Goal: Book appointment/travel/reservation

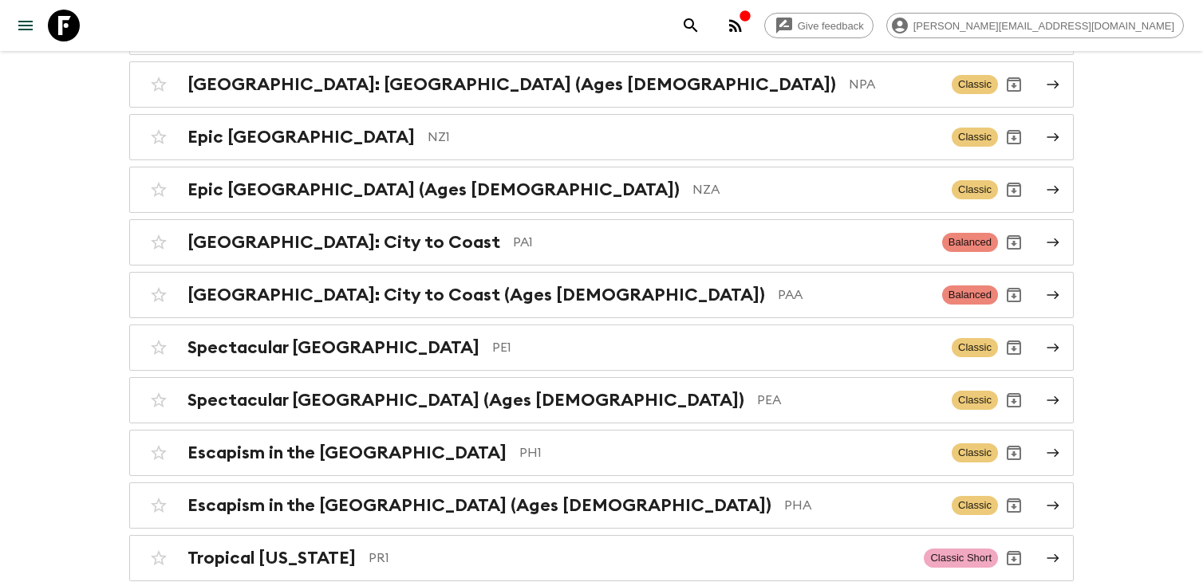
scroll to position [5495, 0]
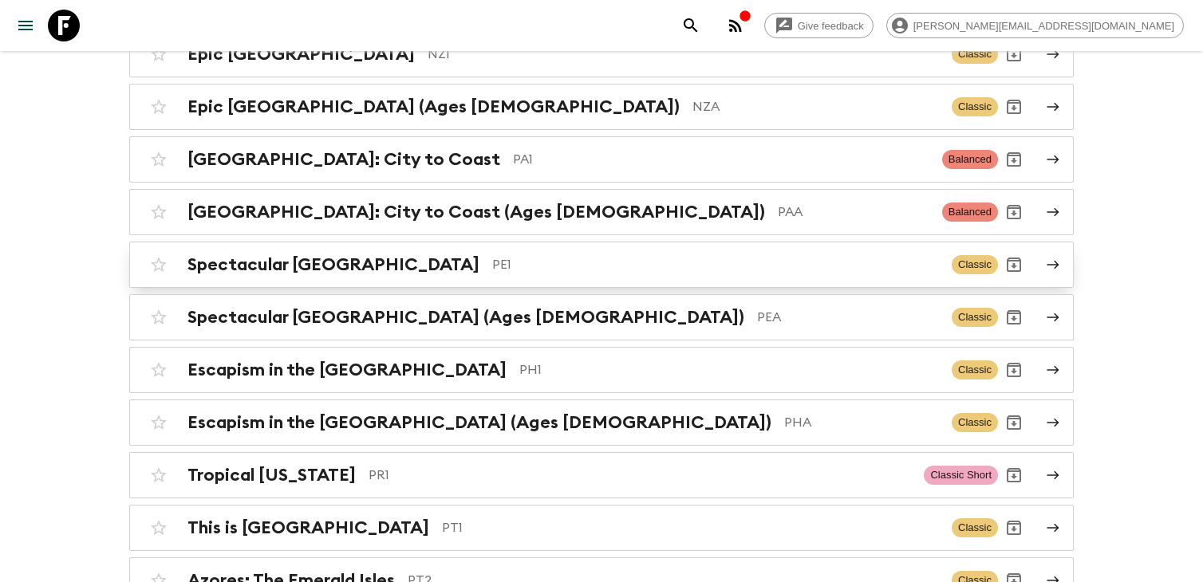
click at [492, 255] on p "PE1" at bounding box center [715, 264] width 447 height 19
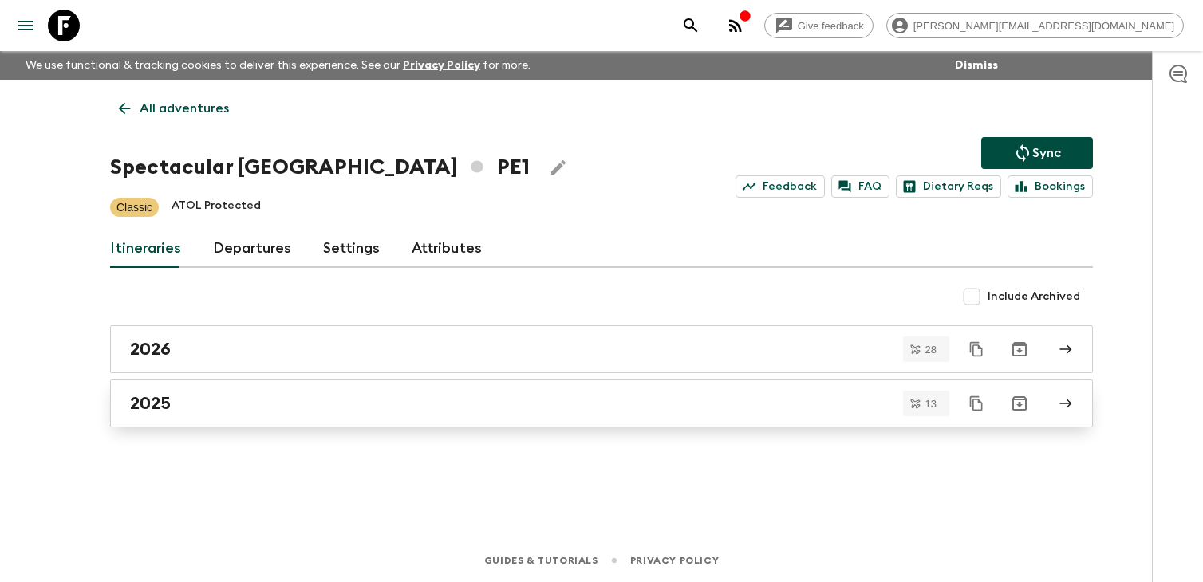
click at [326, 418] on link "2025" at bounding box center [601, 404] width 982 height 48
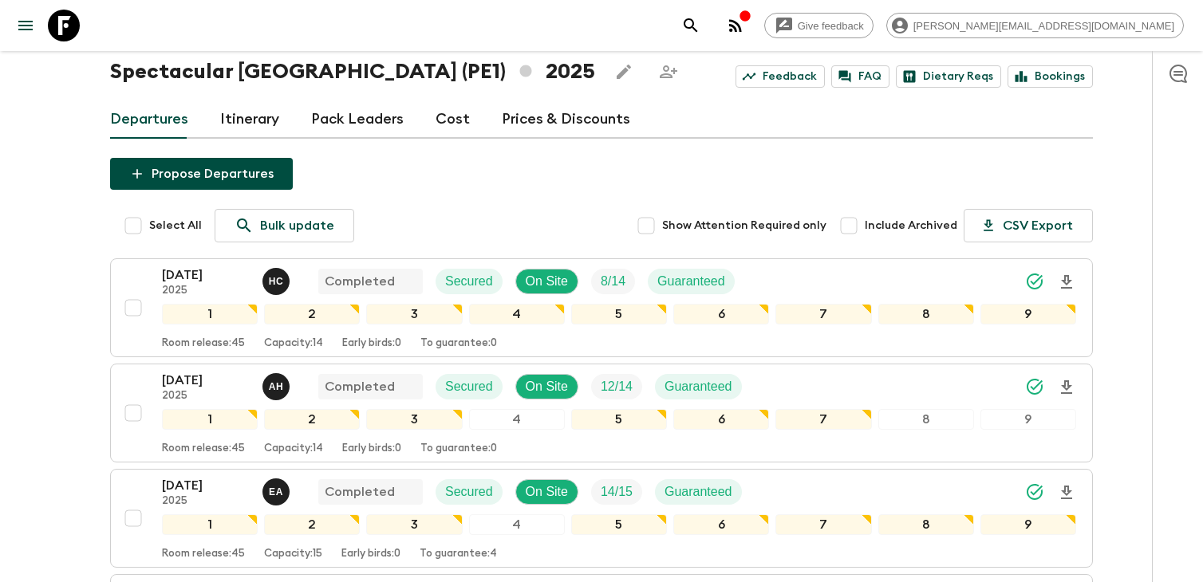
scroll to position [85, 0]
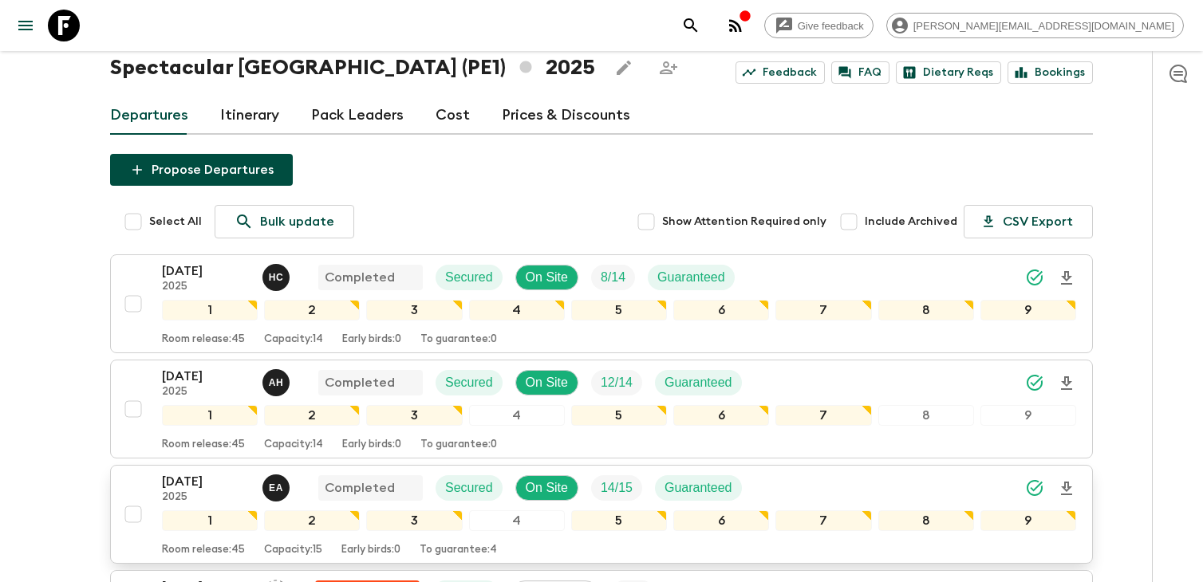
click at [152, 475] on div "[DATE] 2025 E A Completed Secured On Site 14 / 15 Guaranteed 1 2 3 4 5 6 7 8 9 …" at bounding box center [596, 514] width 959 height 85
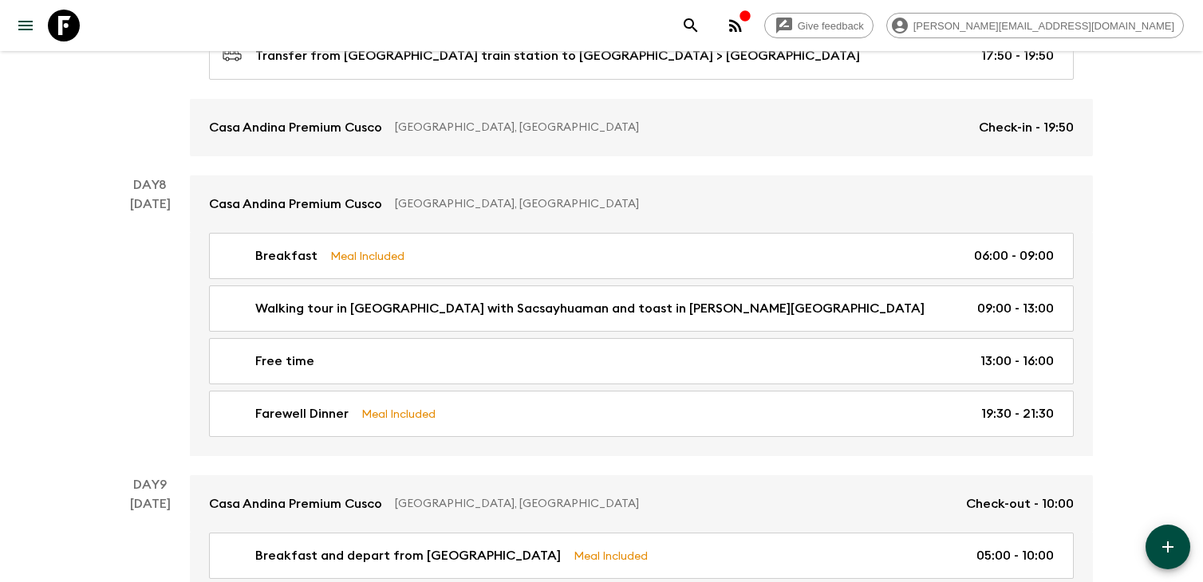
scroll to position [3114, 0]
